Goal: Task Accomplishment & Management: Manage account settings

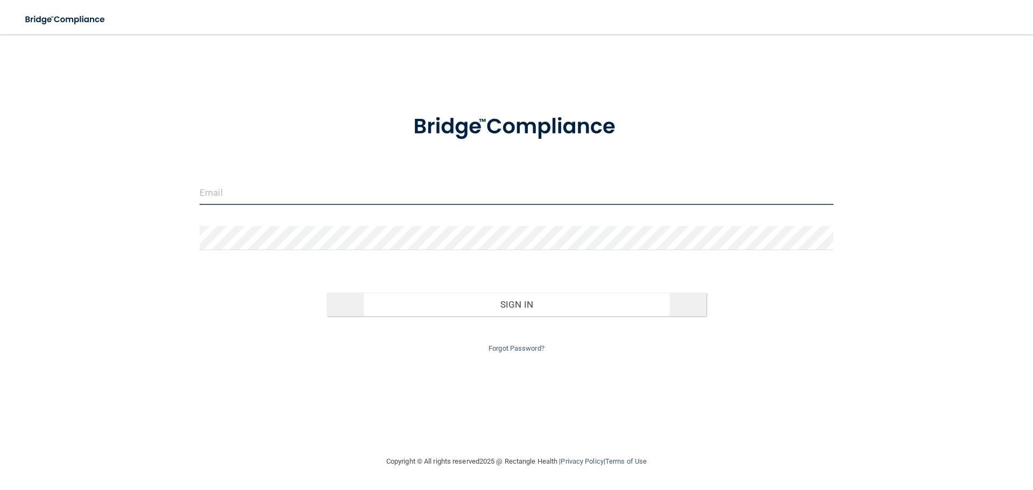
type input "[EMAIL_ADDRESS][DOMAIN_NAME]"
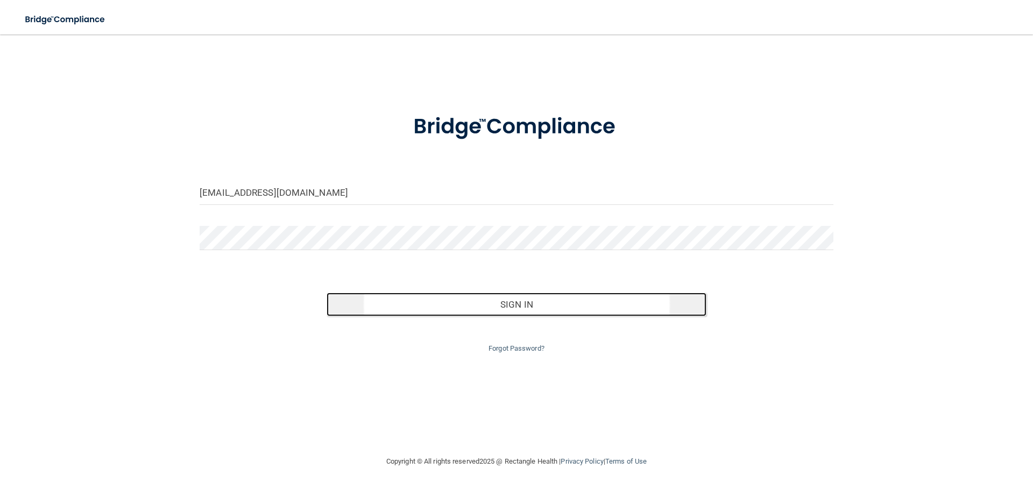
click at [437, 302] on button "Sign In" at bounding box center [517, 305] width 381 height 24
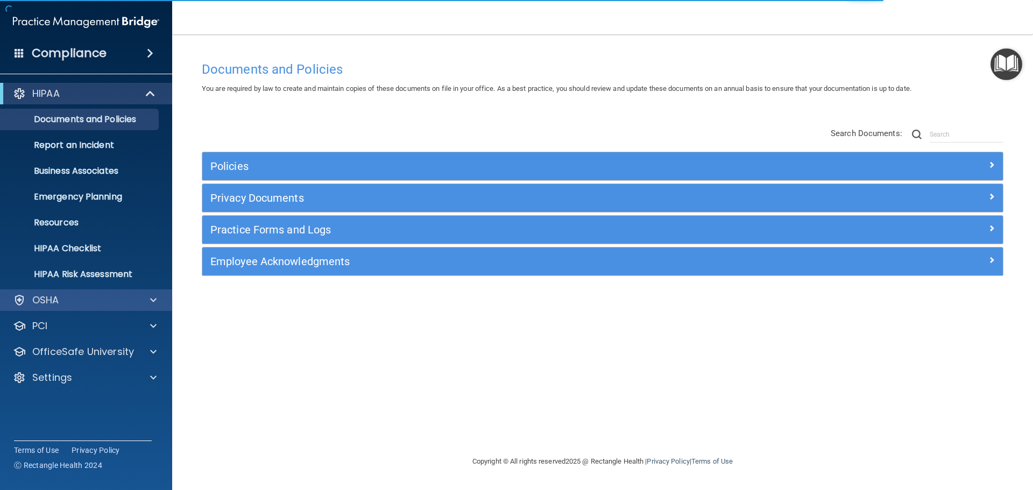
click at [95, 309] on div "OSHA" at bounding box center [86, 301] width 173 height 22
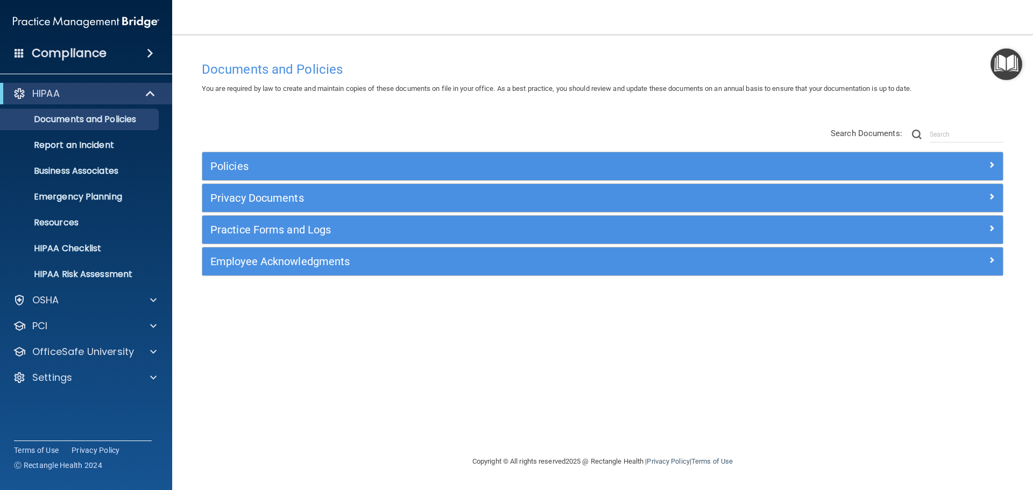
click at [89, 311] on div "HIPAA Documents and Policies Report an Incident Business Associates Emergency P…" at bounding box center [86, 238] width 173 height 319
click at [90, 309] on div "OSHA" at bounding box center [86, 301] width 173 height 22
click at [117, 304] on div "OSHA" at bounding box center [71, 300] width 133 height 13
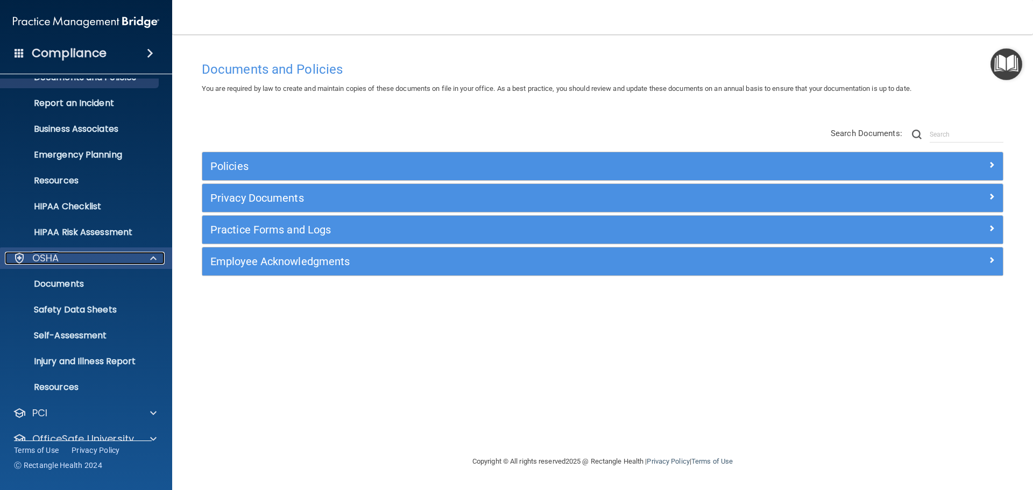
scroll to position [86, 0]
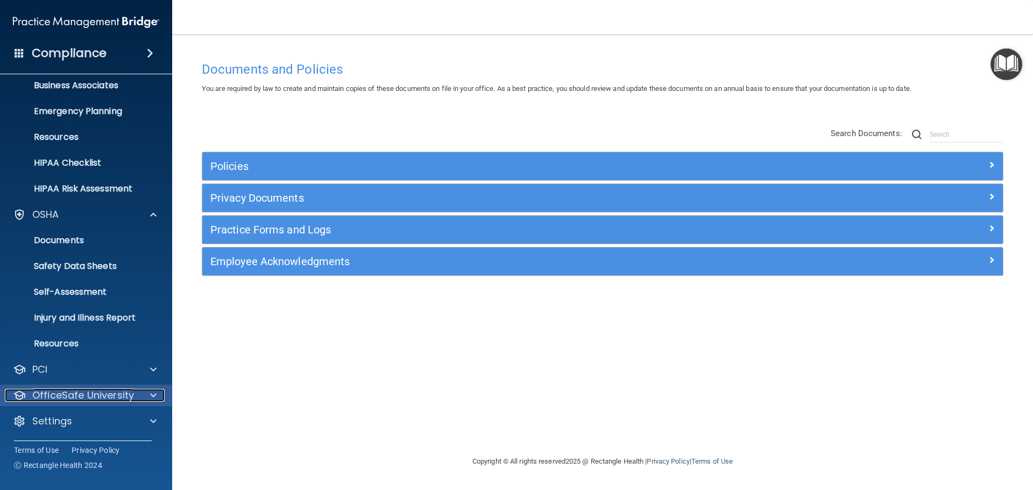
click at [109, 401] on p "OfficeSafe University" at bounding box center [83, 395] width 102 height 13
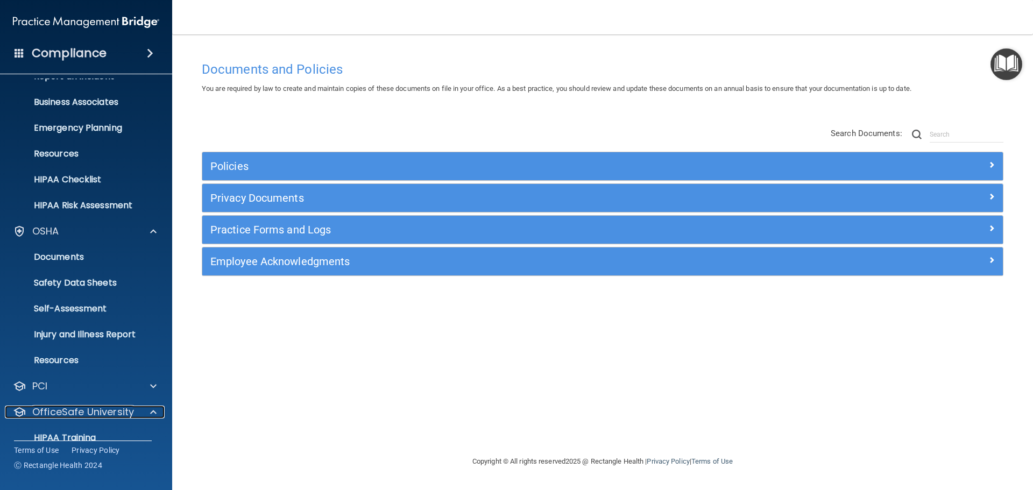
scroll to position [163, 0]
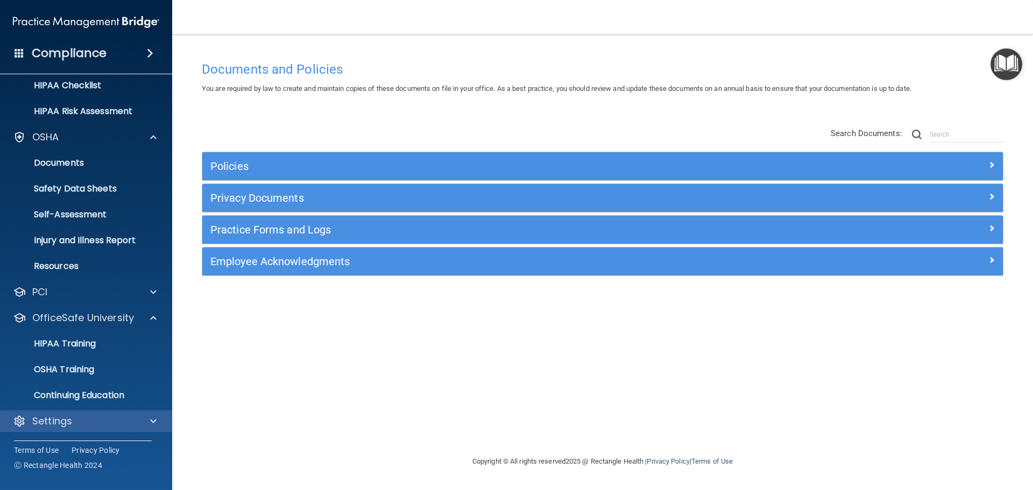
click at [88, 414] on div "Settings" at bounding box center [86, 422] width 173 height 22
click at [133, 427] on div "Settings" at bounding box center [71, 421] width 133 height 13
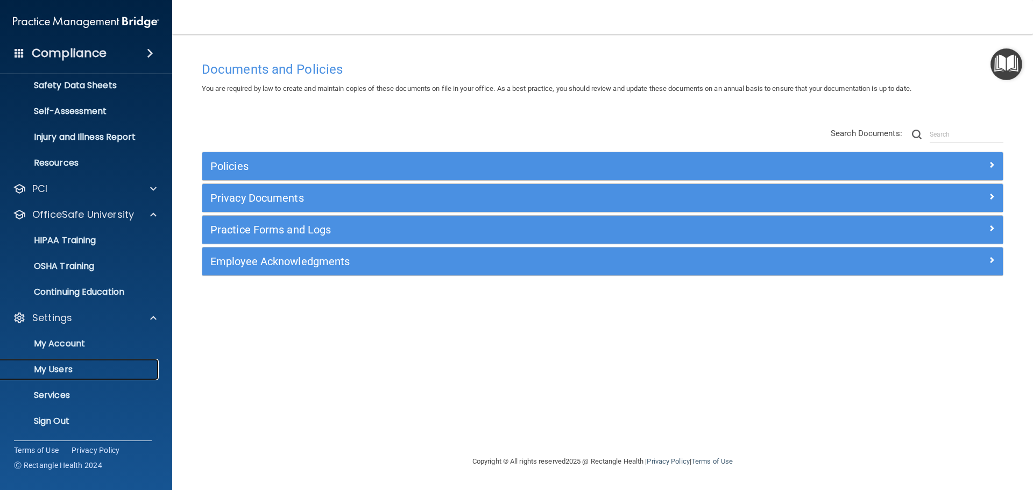
click at [95, 374] on p "My Users" at bounding box center [80, 369] width 147 height 11
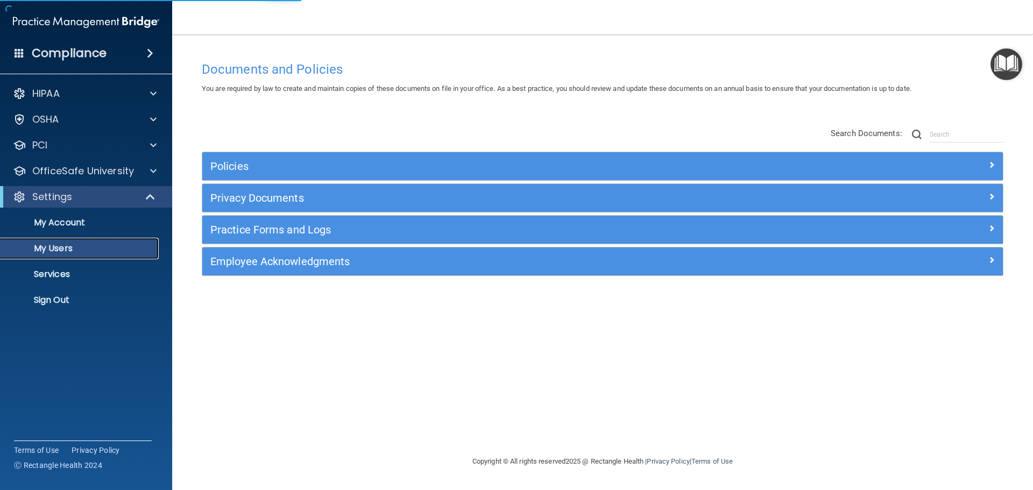
select select "20"
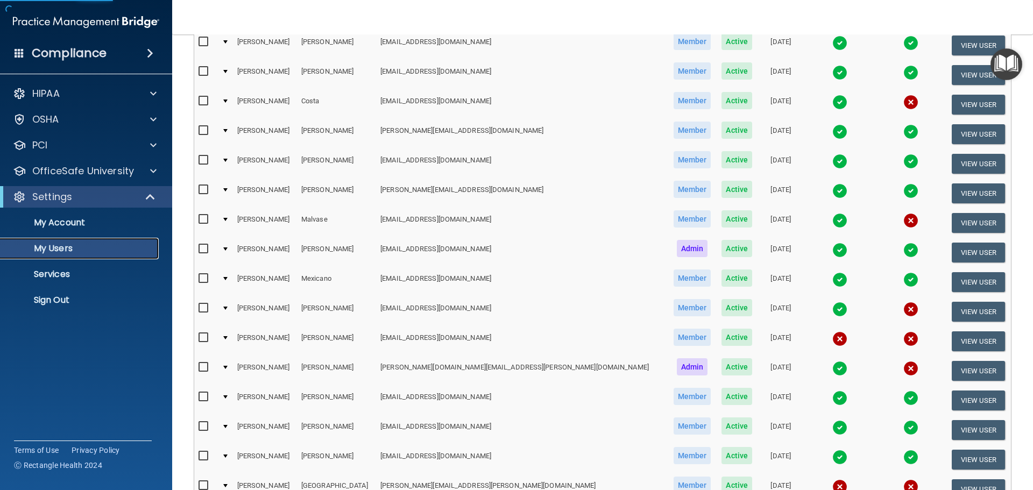
scroll to position [215, 0]
